Goal: Information Seeking & Learning: Learn about a topic

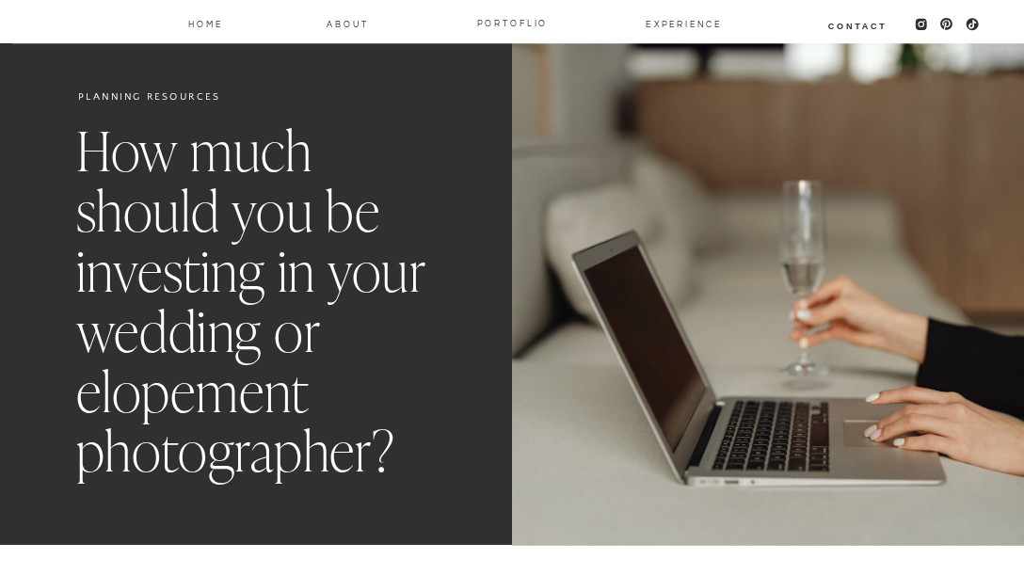
scroll to position [7244, 0]
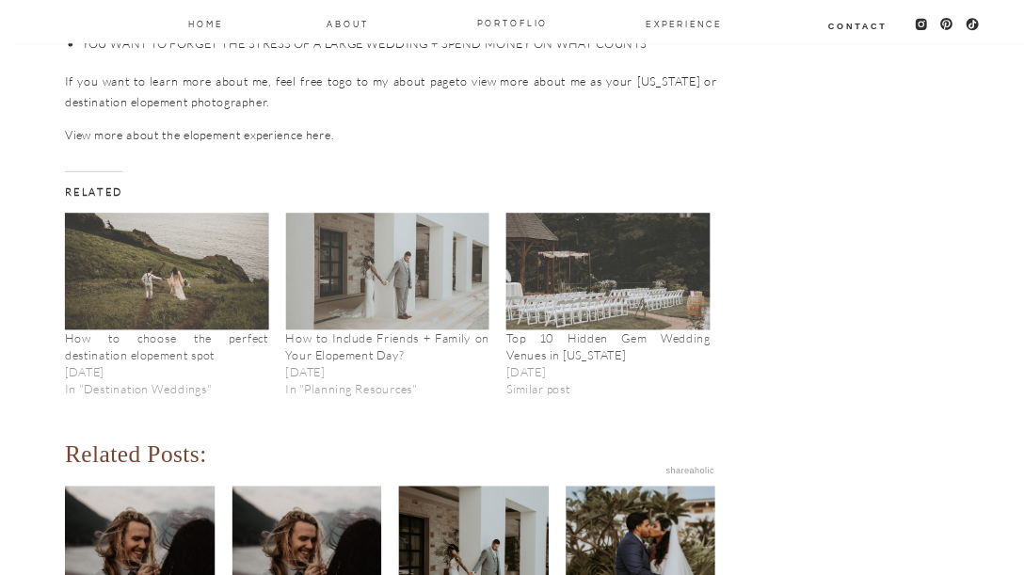
scroll to position [6658, 0]
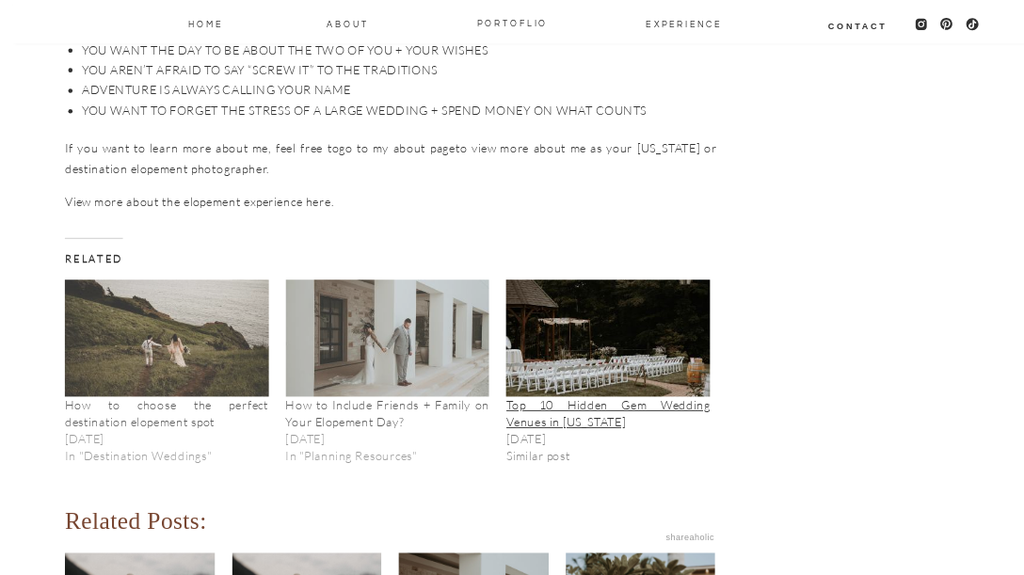
click at [660, 397] on link "Top 10 Hidden Gem Wedding Venues in [US_STATE]" at bounding box center [607, 413] width 203 height 32
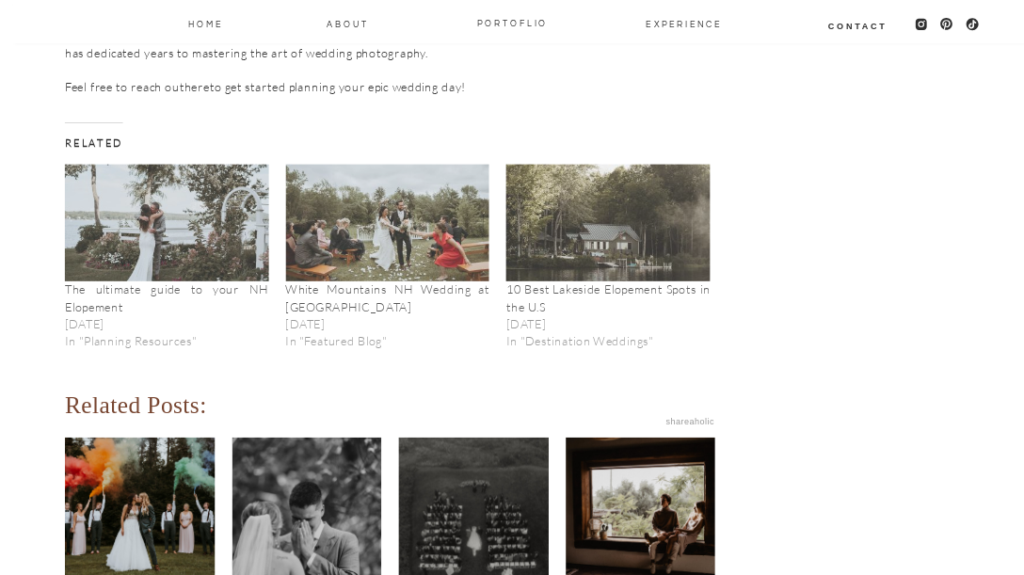
scroll to position [5482, 0]
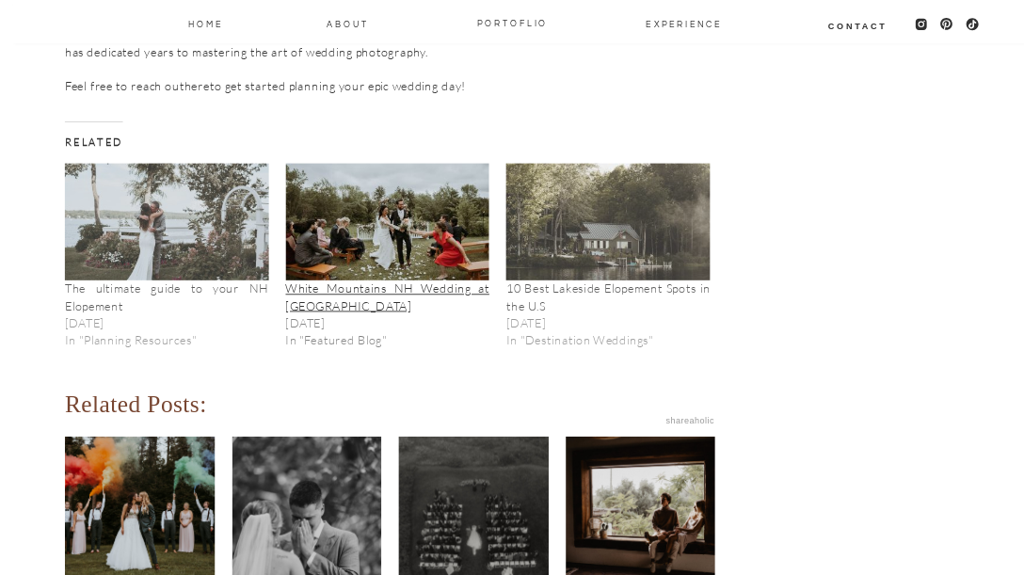
click at [417, 280] on link "White Mountains NH Wedding at Thorn Hill Inn" at bounding box center [386, 296] width 203 height 32
click at [372, 280] on link "White Mountains NH Wedding at Thorn Hill Inn" at bounding box center [386, 296] width 203 height 32
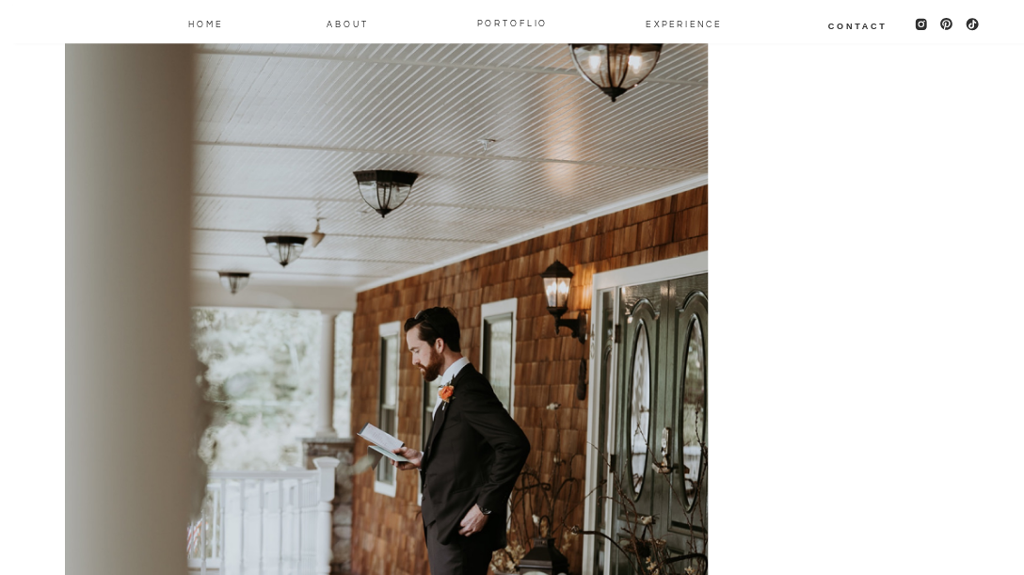
scroll to position [8082, 0]
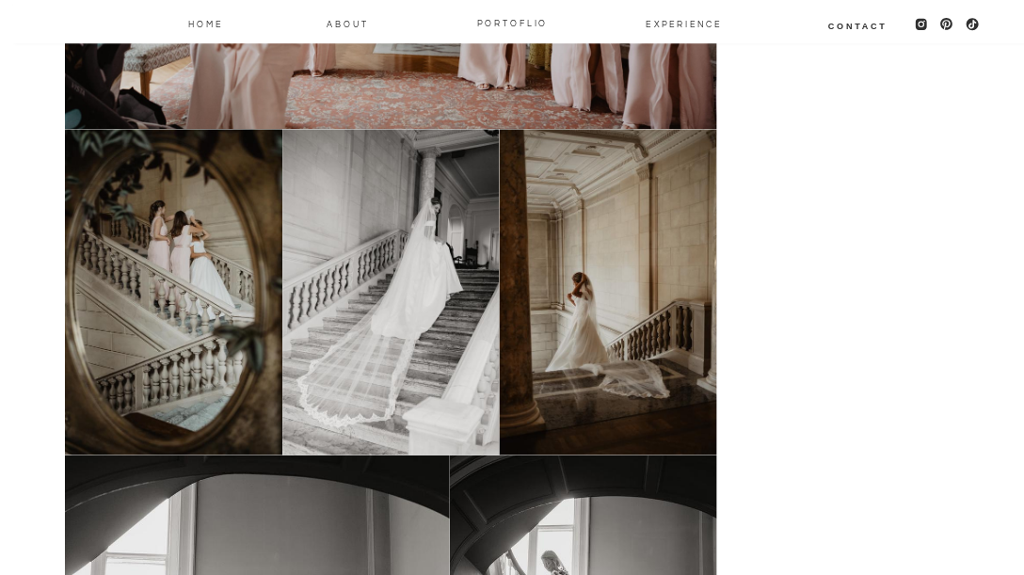
scroll to position [3535, 0]
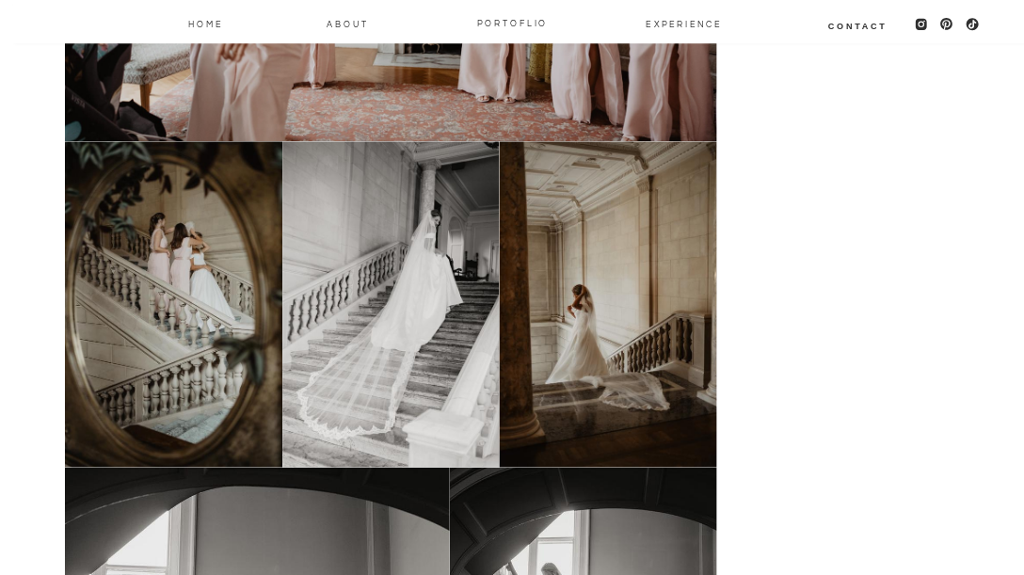
click at [654, 175] on img at bounding box center [608, 304] width 217 height 326
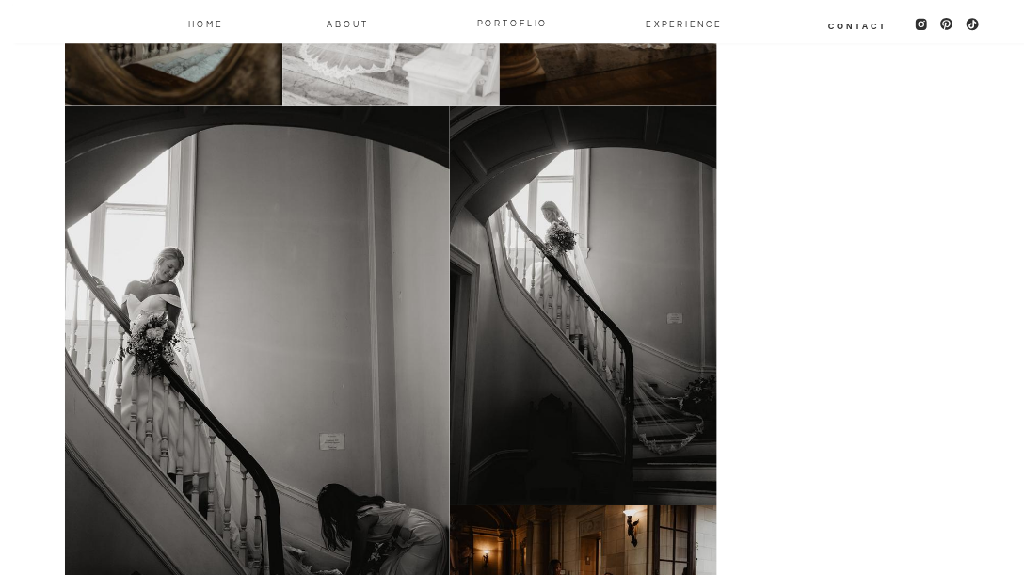
scroll to position [3943, 0]
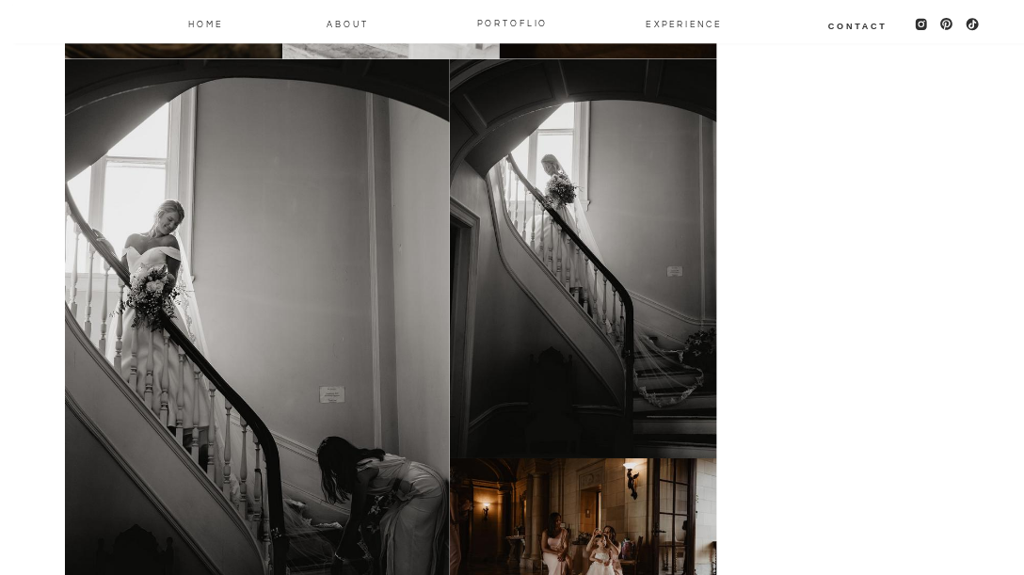
click at [626, 274] on img at bounding box center [583, 258] width 266 height 400
click at [524, 272] on img at bounding box center [583, 258] width 266 height 400
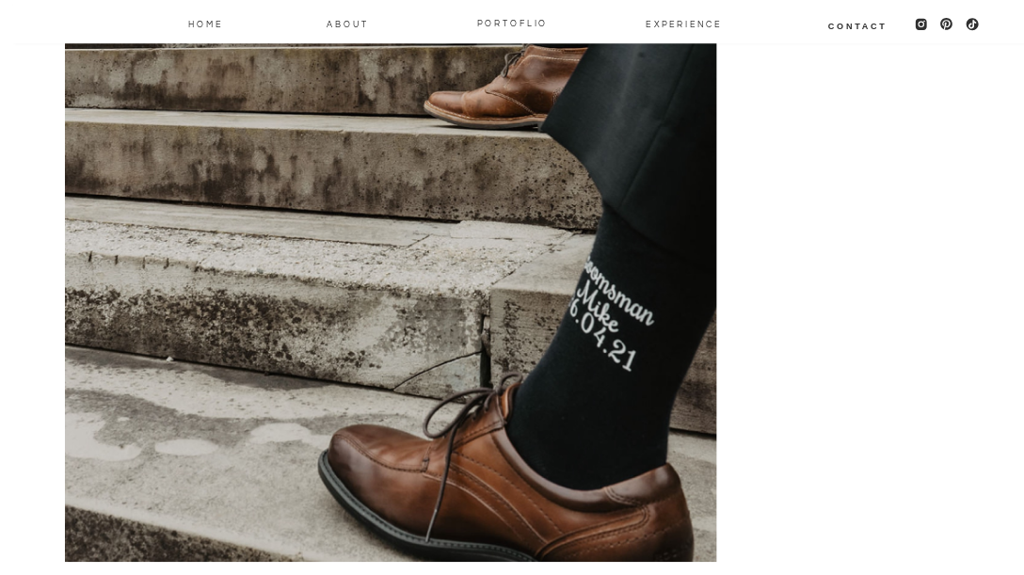
scroll to position [8742, 0]
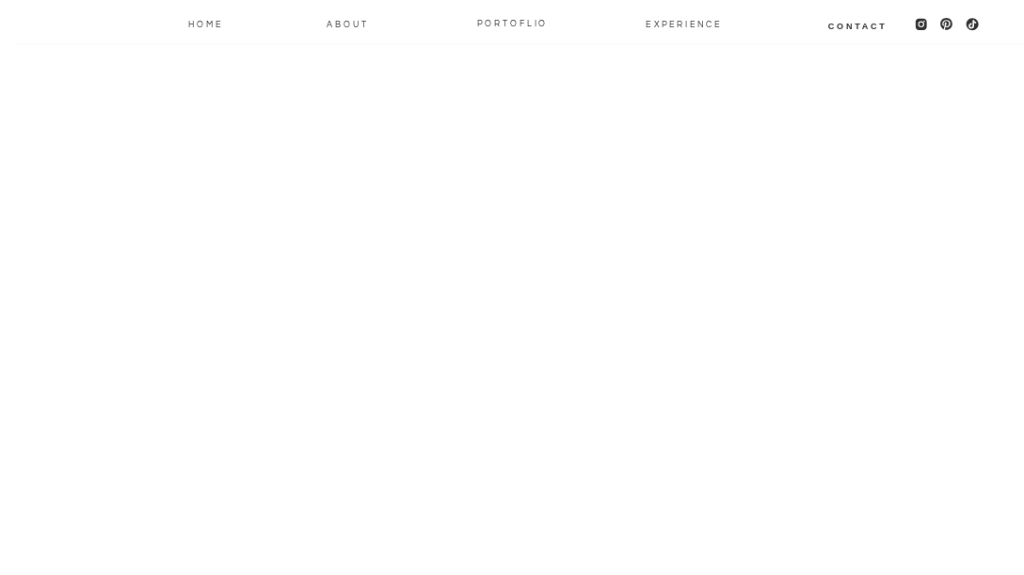
scroll to position [21075, 0]
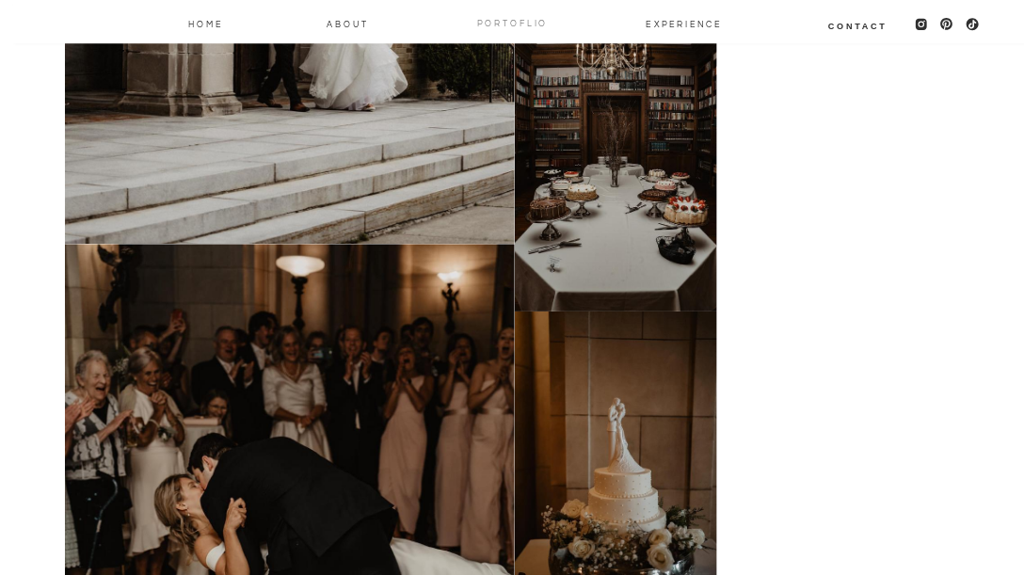
click at [513, 17] on nav "PORTOFLIO" at bounding box center [513, 22] width 85 height 14
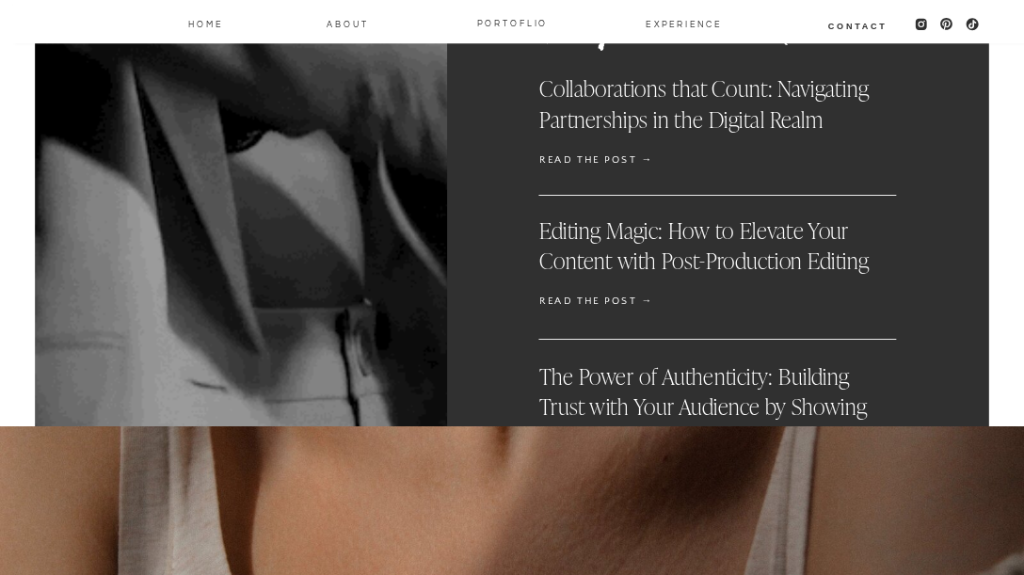
scroll to position [28237, 0]
